Goal: Information Seeking & Learning: Learn about a topic

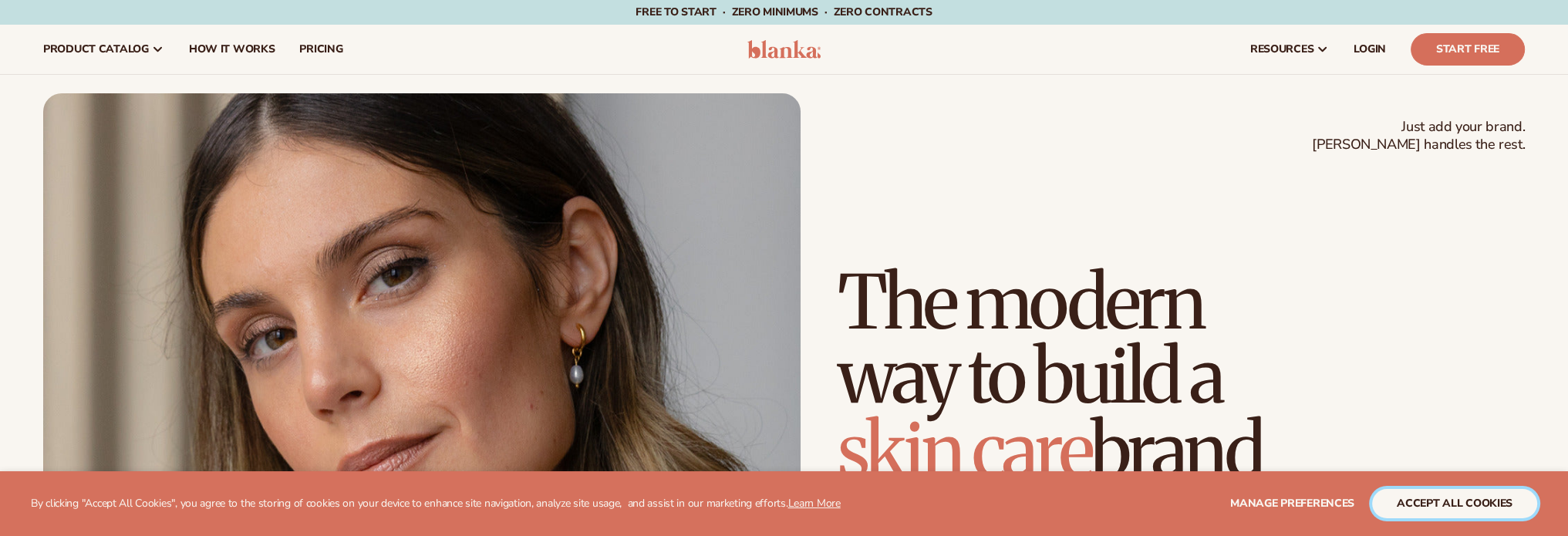
click at [1455, 503] on button "accept all cookies" at bounding box center [1455, 503] width 165 height 29
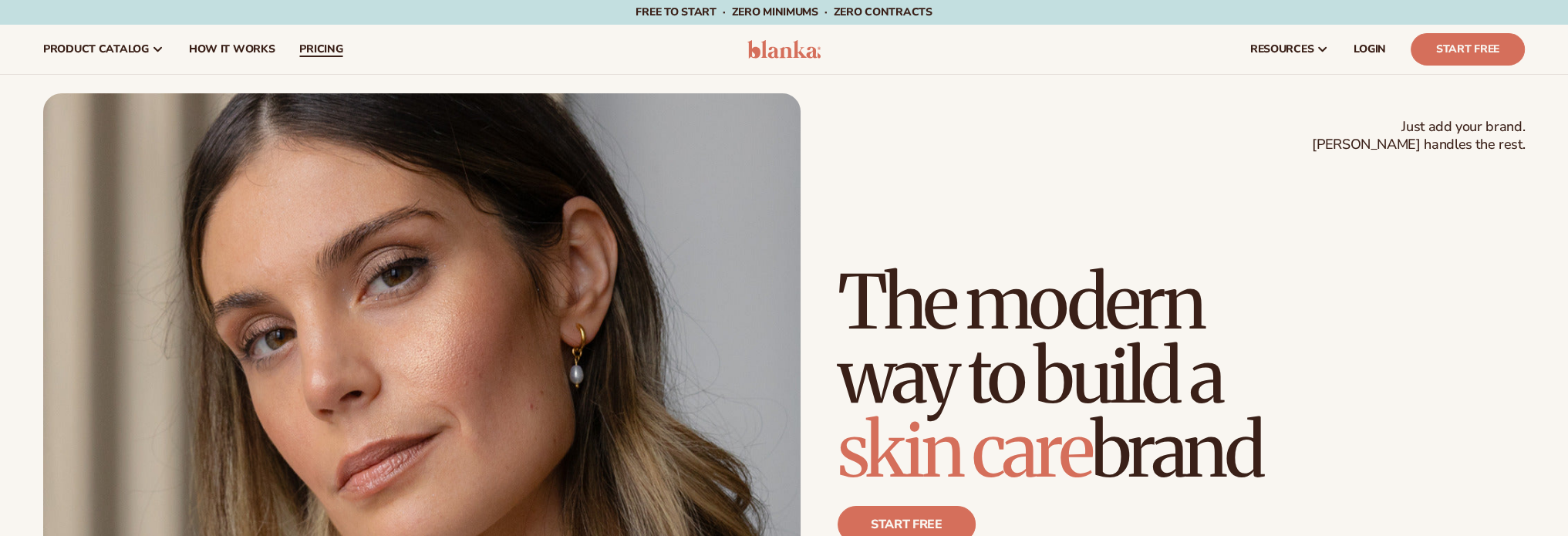
click at [307, 51] on span "pricing" at bounding box center [320, 49] width 43 height 13
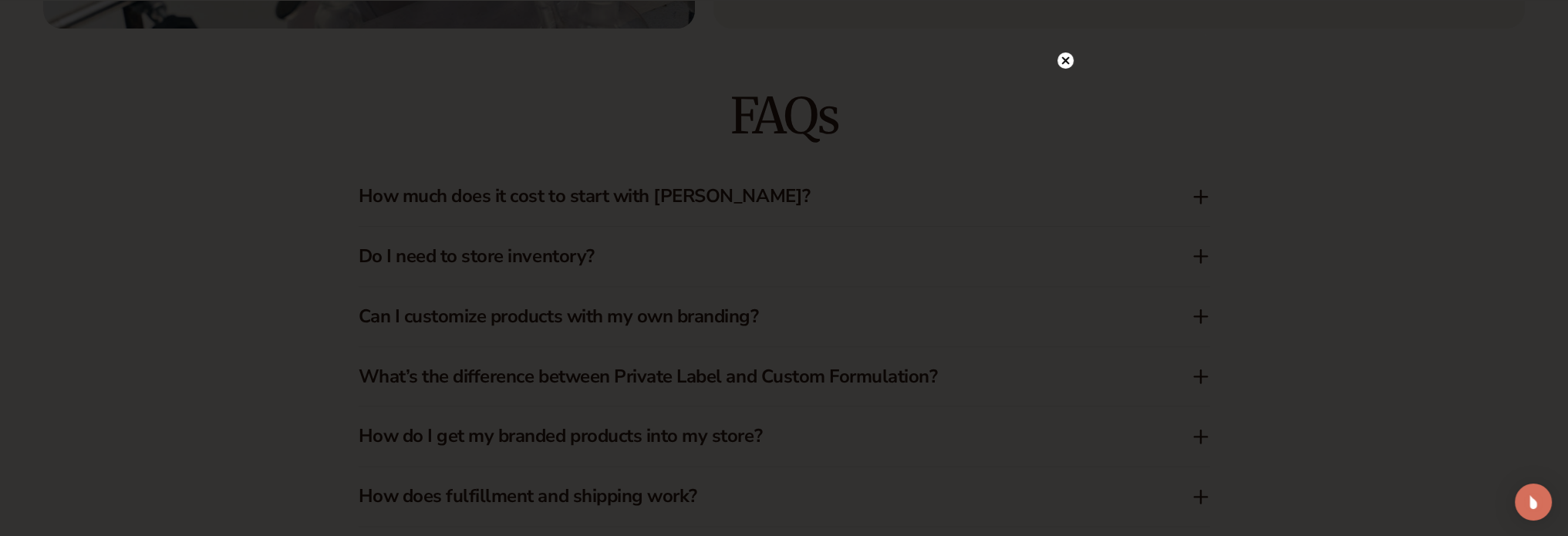
scroll to position [2525, 0]
click at [1069, 61] on circle at bounding box center [1066, 60] width 16 height 16
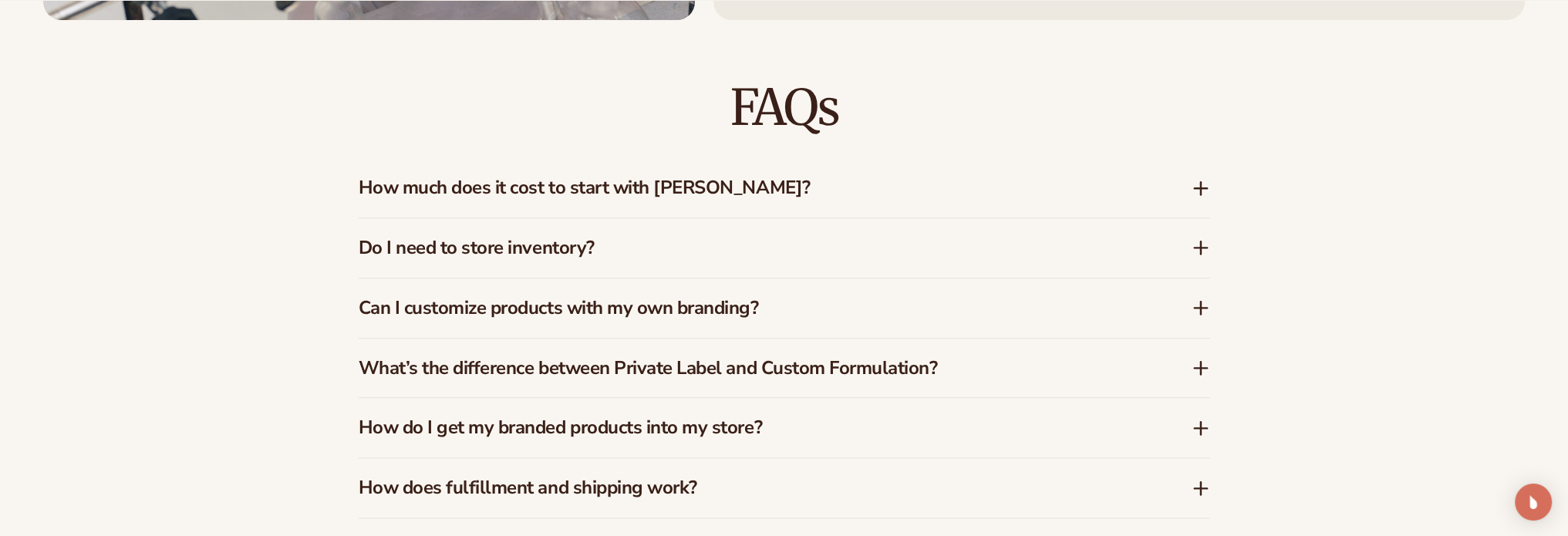
click at [941, 188] on h3 "How much does it cost to start with Blanka?" at bounding box center [752, 188] width 787 height 22
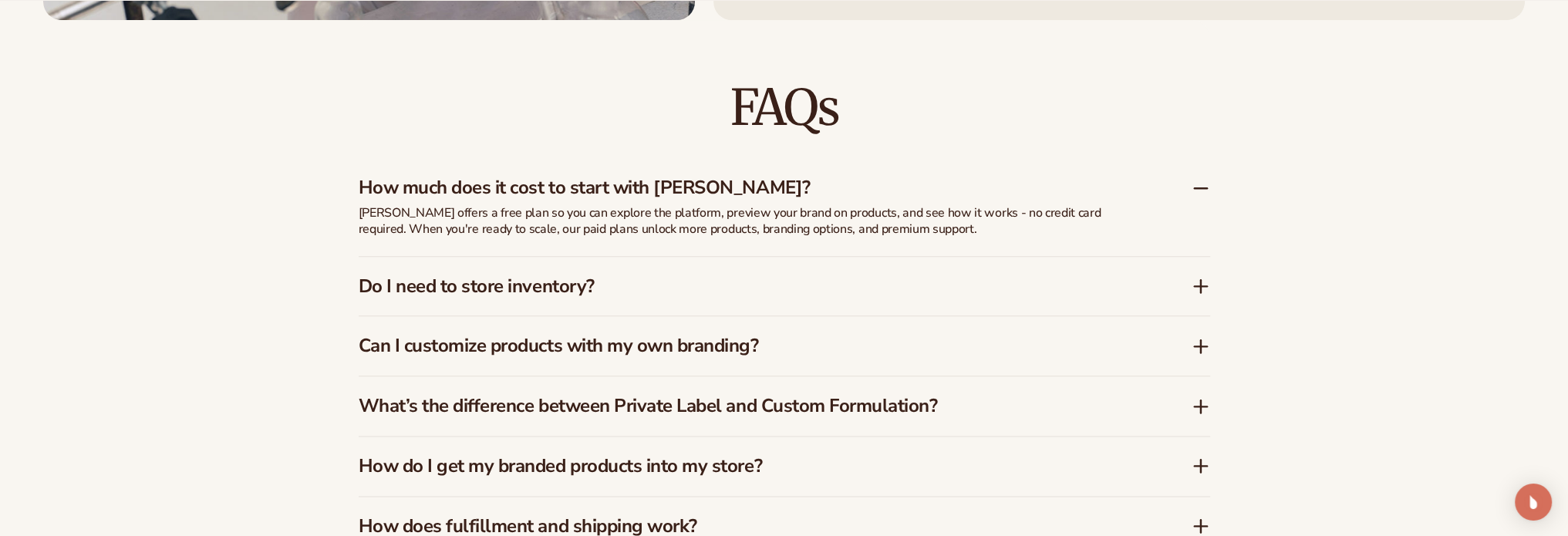
click at [619, 290] on h3 "Do I need to store inventory?" at bounding box center [752, 286] width 787 height 22
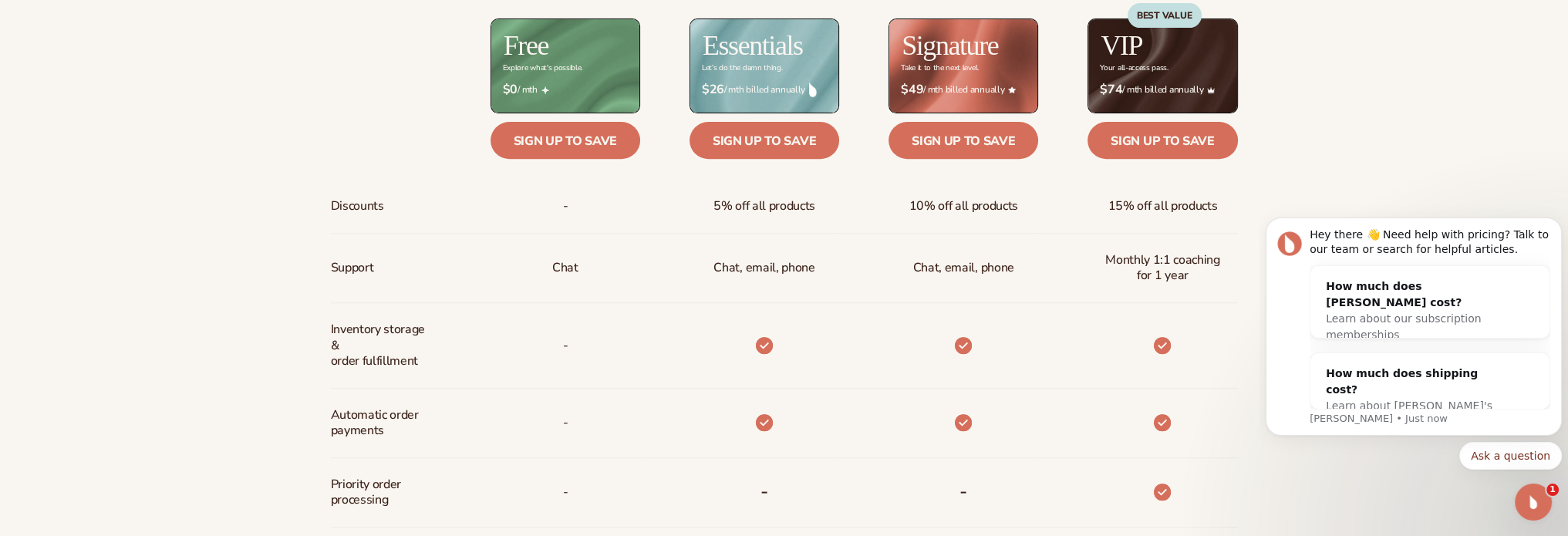
scroll to position [0, 0]
click at [1428, 378] on div "How much does shipping cost?" at bounding box center [1415, 381] width 178 height 33
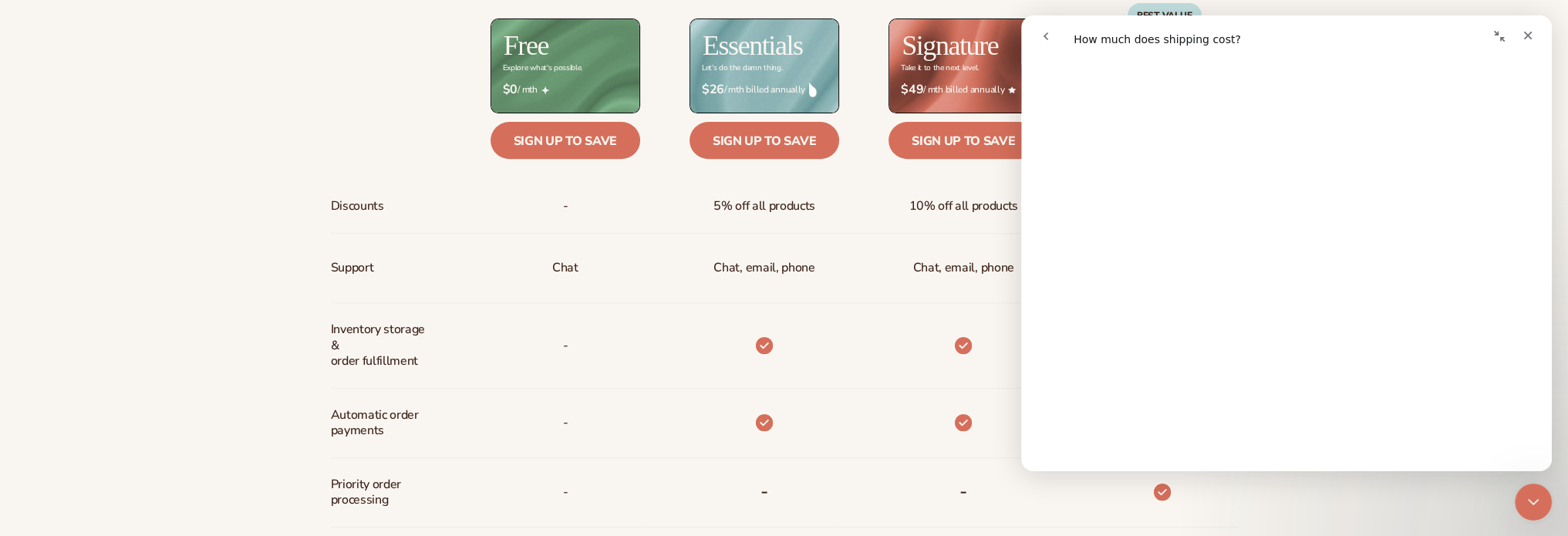
scroll to position [540, 0]
click at [169, 117] on div "Billed Monthly billed Yearly Billed Monthly billed Yearly Discounts Support Inv…" at bounding box center [784, 423] width 1568 height 1033
